Goal: Task Accomplishment & Management: Manage account settings

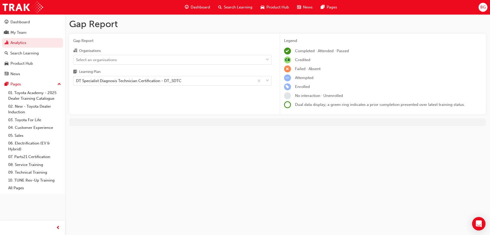
click at [477, 224] on icon "Open Intercom Messenger" at bounding box center [479, 223] width 7 height 7
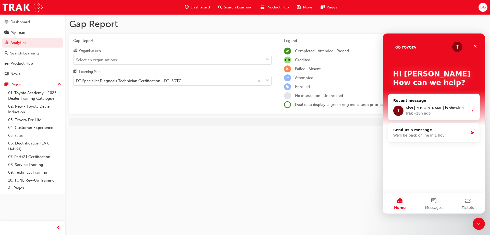
click at [477, 224] on icon "Close Intercom Messenger" at bounding box center [479, 223] width 6 height 6
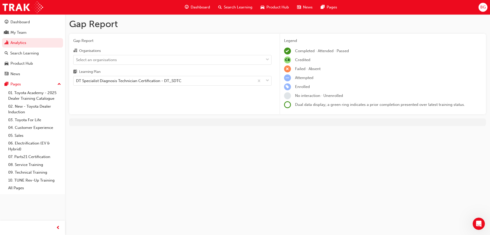
click at [490, 55] on html "Your version of Internet Explorer is outdated and not supported. Please upgrade…" at bounding box center [245, 117] width 490 height 235
click at [154, 80] on div "DT Specialist Diagnosis Technician Certification - DT_SDTC" at bounding box center [128, 81] width 105 height 6
click at [77, 80] on input "Learning Plan DT Specialist Diagnosis Technician Certification - DT_SDTC" at bounding box center [76, 80] width 1 height 4
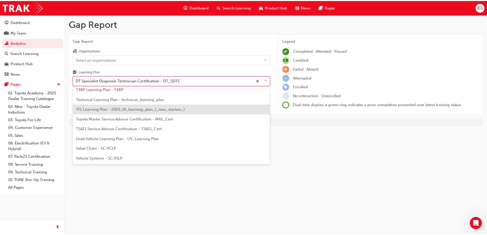
scroll to position [195, 0]
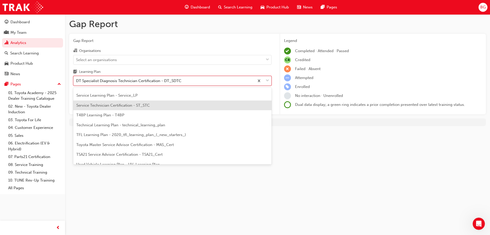
click at [141, 109] on div "Service Technician Certification - ST_STC" at bounding box center [172, 105] width 198 height 10
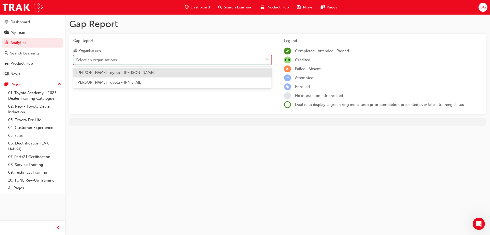
click at [164, 60] on div "Select an organisations" at bounding box center [169, 59] width 190 height 9
click at [77, 60] on input "Organisations option John Cole Toyota - ATHERTON focused, 1 of 2. 2 results ava…" at bounding box center [76, 59] width 1 height 4
click at [150, 73] on div "[PERSON_NAME] Toyota - [PERSON_NAME]" at bounding box center [172, 73] width 198 height 10
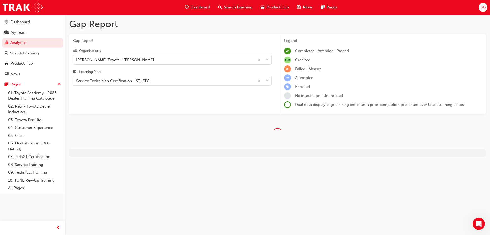
click at [146, 99] on div "Gap Report Organisations John Cole Toyota - ATHERTON Learning Plan Service Tech…" at bounding box center [172, 74] width 207 height 81
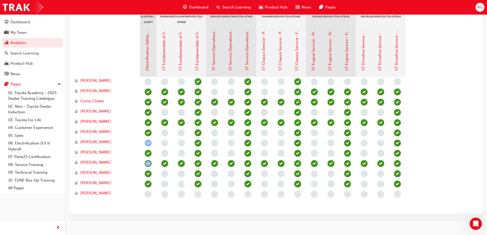
scroll to position [129, 0]
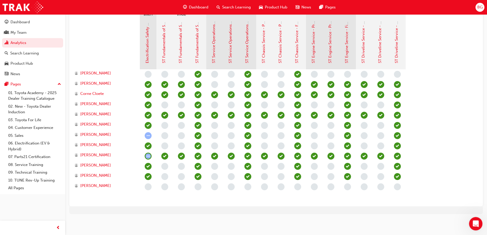
click at [475, 220] on icon "Open Intercom Messenger" at bounding box center [475, 223] width 8 height 8
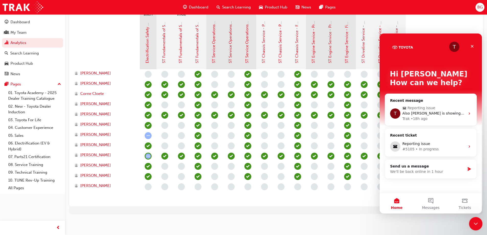
drag, startPoint x: 474, startPoint y: 220, endPoint x: 938, endPoint y: 435, distance: 510.9
click at [474, 220] on icon "Close Intercom Messenger" at bounding box center [475, 223] width 6 height 6
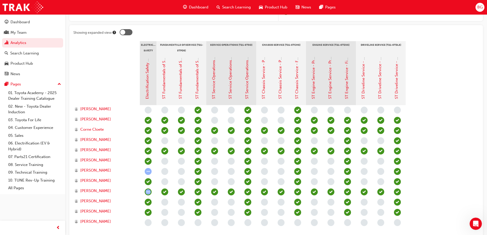
scroll to position [102, 0]
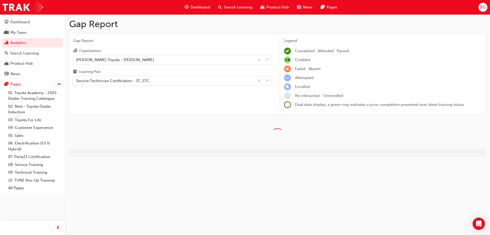
click at [163, 98] on div "Gap Report Organisations [PERSON_NAME] Toyota - [PERSON_NAME] Learning Plan Ser…" at bounding box center [172, 74] width 207 height 81
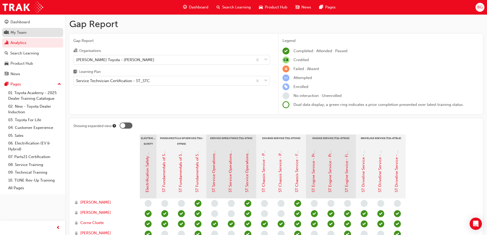
click at [14, 30] on div "My Team" at bounding box center [18, 33] width 16 height 6
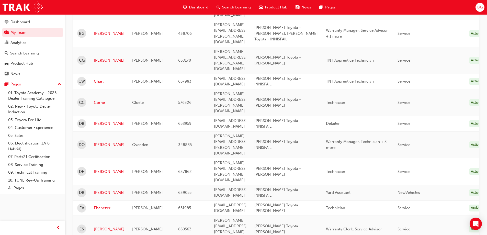
scroll to position [230, 0]
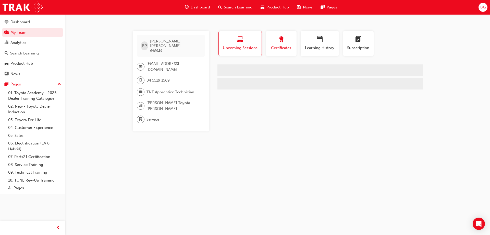
click at [290, 38] on div "button" at bounding box center [281, 40] width 23 height 8
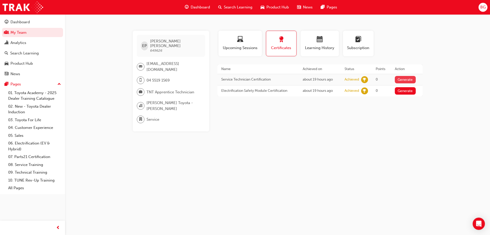
click at [409, 78] on button "Generate" at bounding box center [405, 79] width 21 height 7
click at [403, 78] on link "Download PDF" at bounding box center [405, 79] width 24 height 4
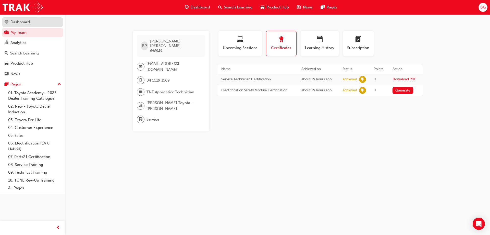
click at [11, 27] on link "Dashboard" at bounding box center [32, 21] width 61 height 9
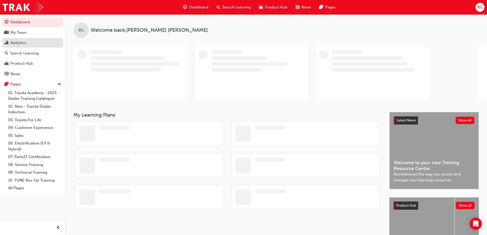
click at [24, 43] on div "Analytics" at bounding box center [18, 43] width 16 height 6
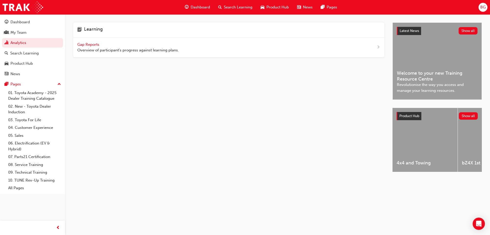
click at [98, 42] on div "Gap Reports Overview of participant's progress against learning plans." at bounding box center [128, 47] width 102 height 11
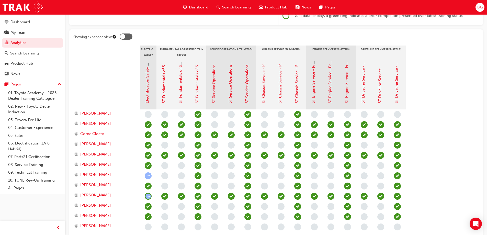
scroll to position [77, 0]
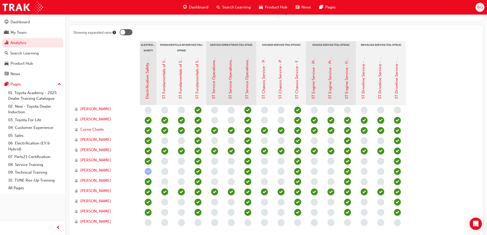
scroll to position [102, 0]
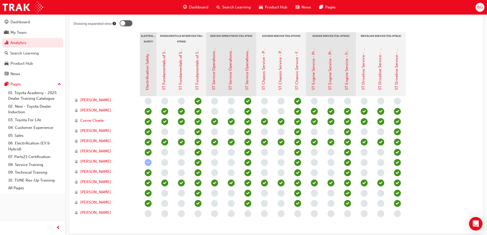
click at [472, 224] on div "Open Intercom Messenger" at bounding box center [476, 224] width 14 height 14
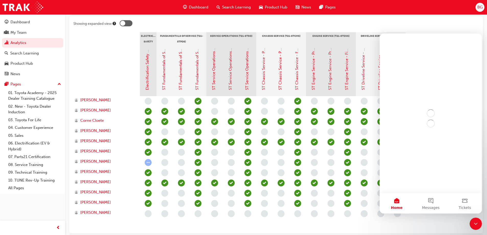
scroll to position [0, 0]
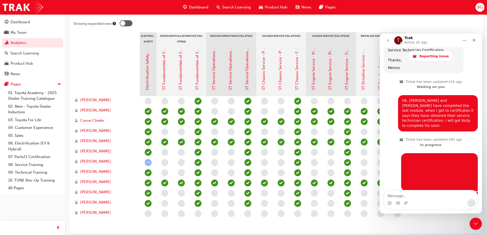
scroll to position [1005, 0]
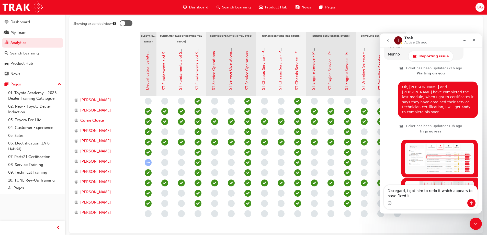
type textarea "Disregard, I got him to redo it which appears to have fixed it."
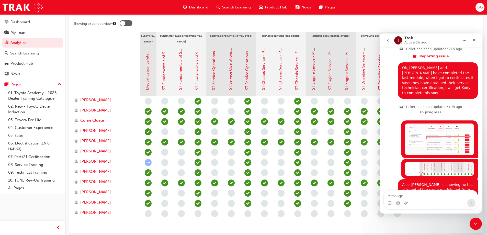
scroll to position [1032, 0]
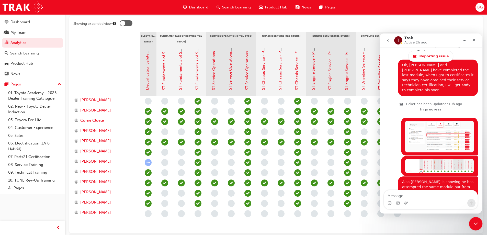
click at [477, 220] on icon "Close Intercom Messenger" at bounding box center [475, 223] width 6 height 6
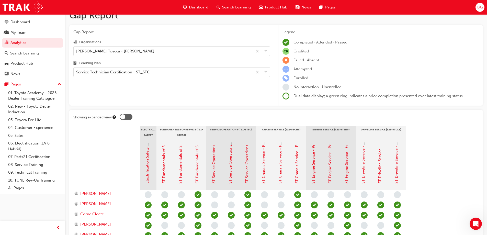
scroll to position [0, 0]
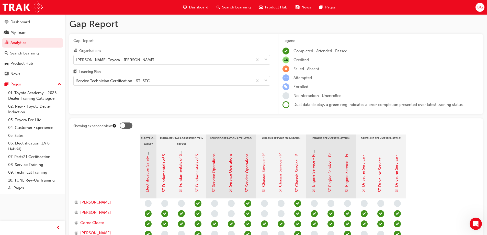
click at [130, 120] on div "Showing expanded view Electrical Safety Certification Fundamentals of Service (…" at bounding box center [275, 226] width 413 height 217
click at [129, 124] on div at bounding box center [126, 125] width 13 height 6
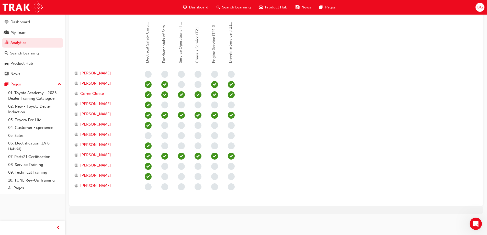
scroll to position [91, 0]
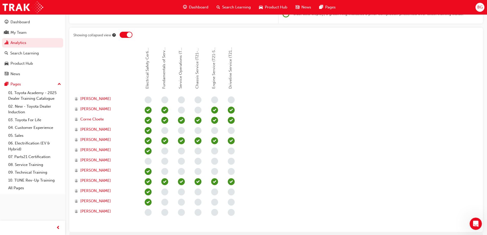
click at [128, 34] on div at bounding box center [129, 34] width 5 height 5
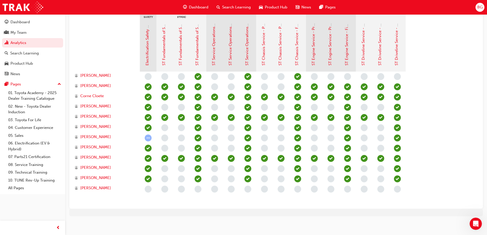
scroll to position [129, 0]
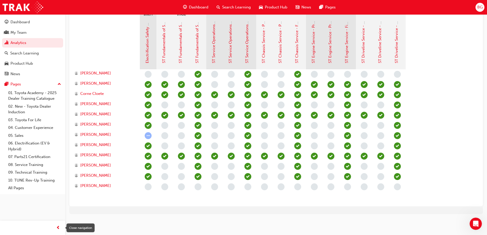
click at [57, 228] on span "prev-icon" at bounding box center [58, 228] width 4 height 6
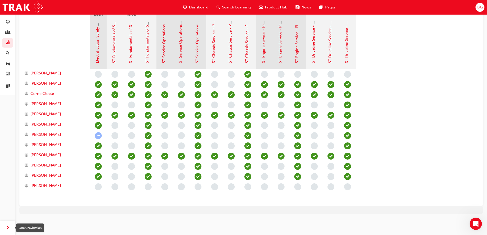
click at [5, 228] on div "button" at bounding box center [8, 227] width 10 height 10
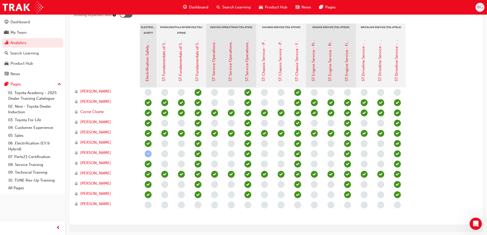
scroll to position [78, 0]
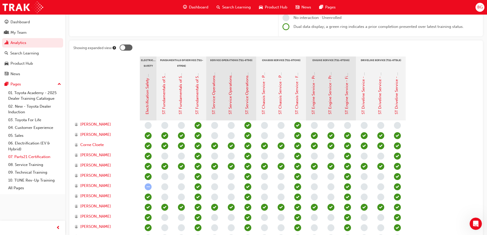
click at [41, 159] on link "07. Parts21 Certification" at bounding box center [34, 157] width 57 height 8
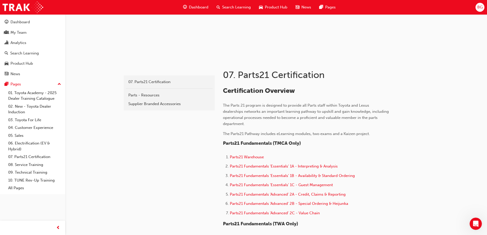
scroll to position [102, 0]
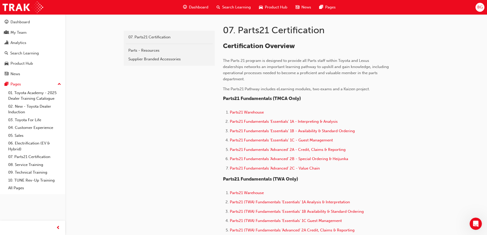
click at [482, 7] on span "BG" at bounding box center [479, 7] width 5 height 6
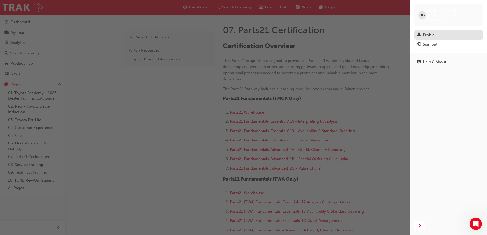
click at [434, 32] on div "Profile" at bounding box center [428, 35] width 11 height 6
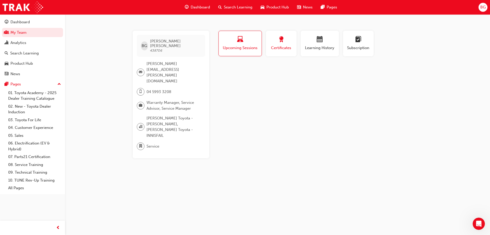
click at [284, 44] on div "Certificates" at bounding box center [281, 43] width 23 height 15
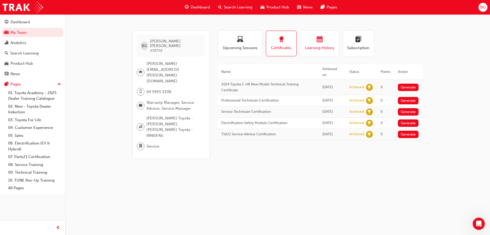
click at [322, 40] on span "calendar-icon" at bounding box center [320, 39] width 6 height 7
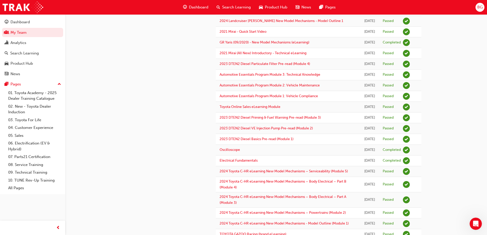
scroll to position [383, 0]
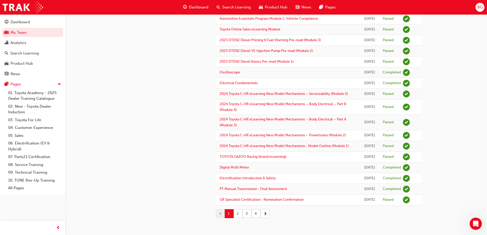
click at [238, 214] on button "2" at bounding box center [237, 213] width 9 height 9
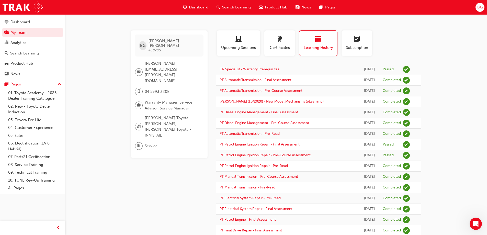
scroll to position [0, 0]
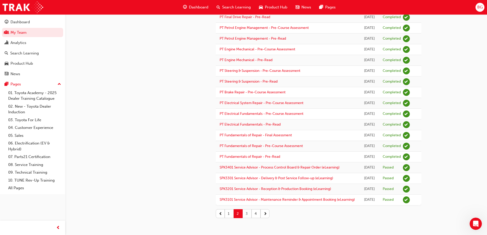
click at [251, 214] on button "3" at bounding box center [246, 213] width 9 height 9
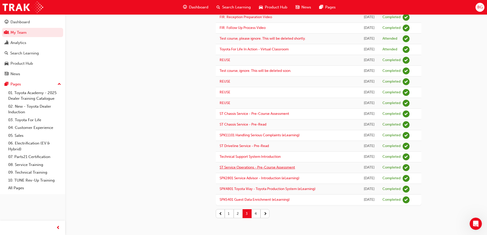
scroll to position [538, 0]
click at [257, 212] on button "4" at bounding box center [255, 213] width 9 height 9
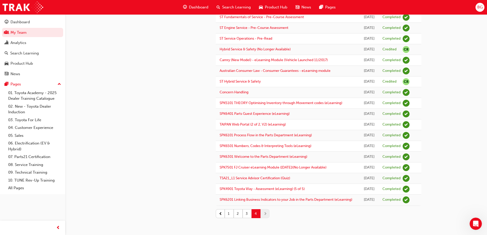
scroll to position [250, 0]
click at [32, 20] on div "Dashboard" at bounding box center [33, 22] width 56 height 6
